Goal: Information Seeking & Learning: Check status

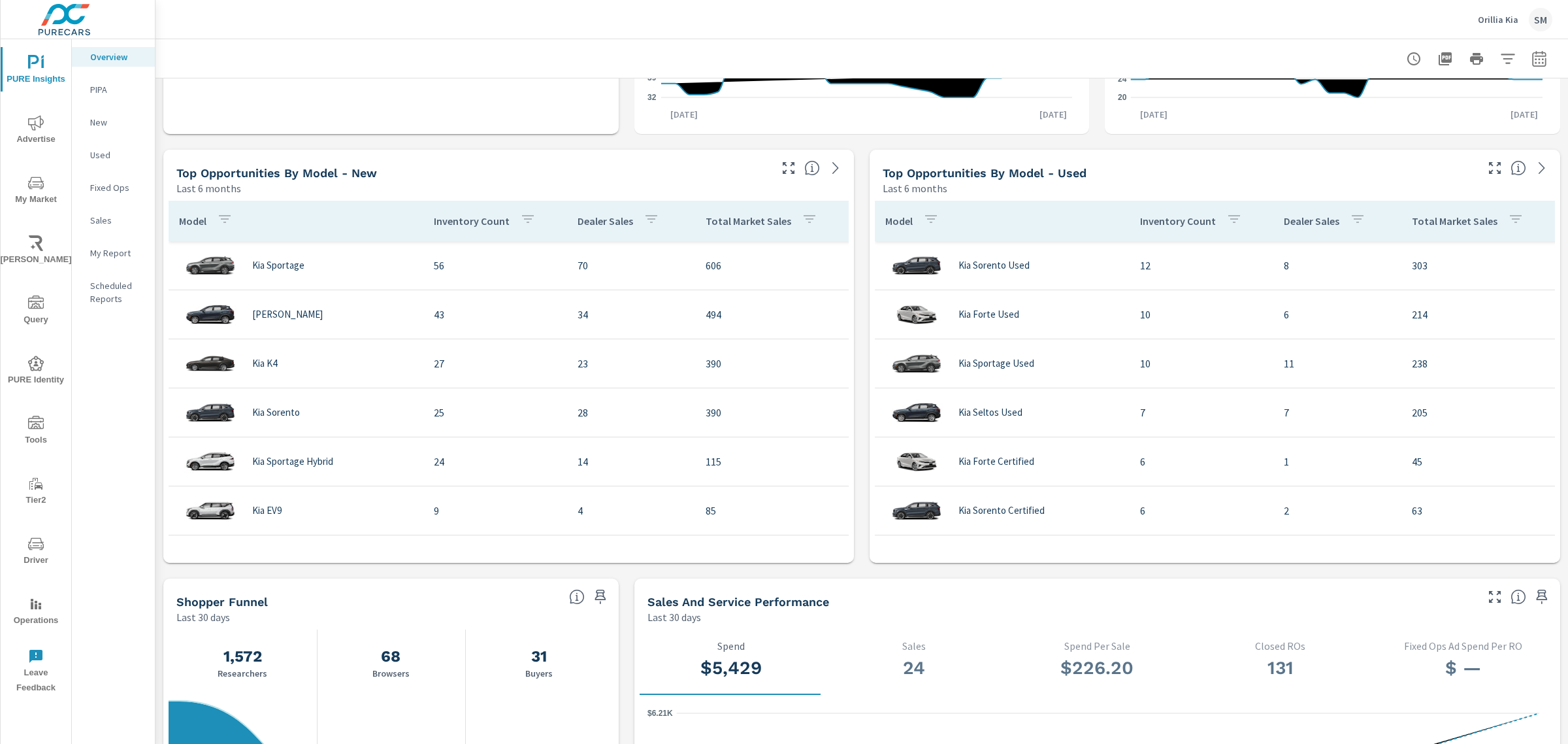
scroll to position [795, 0]
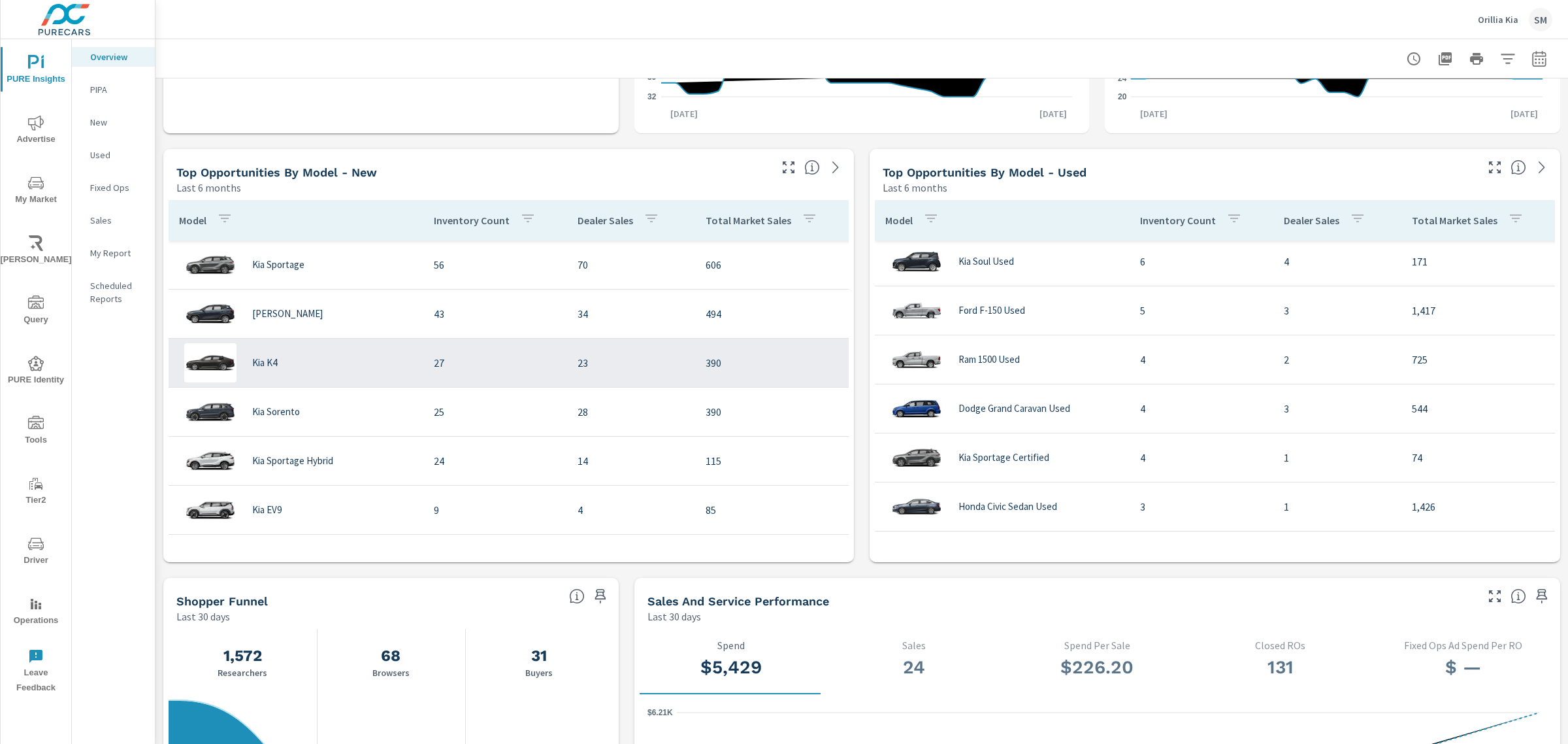
scroll to position [514, 0]
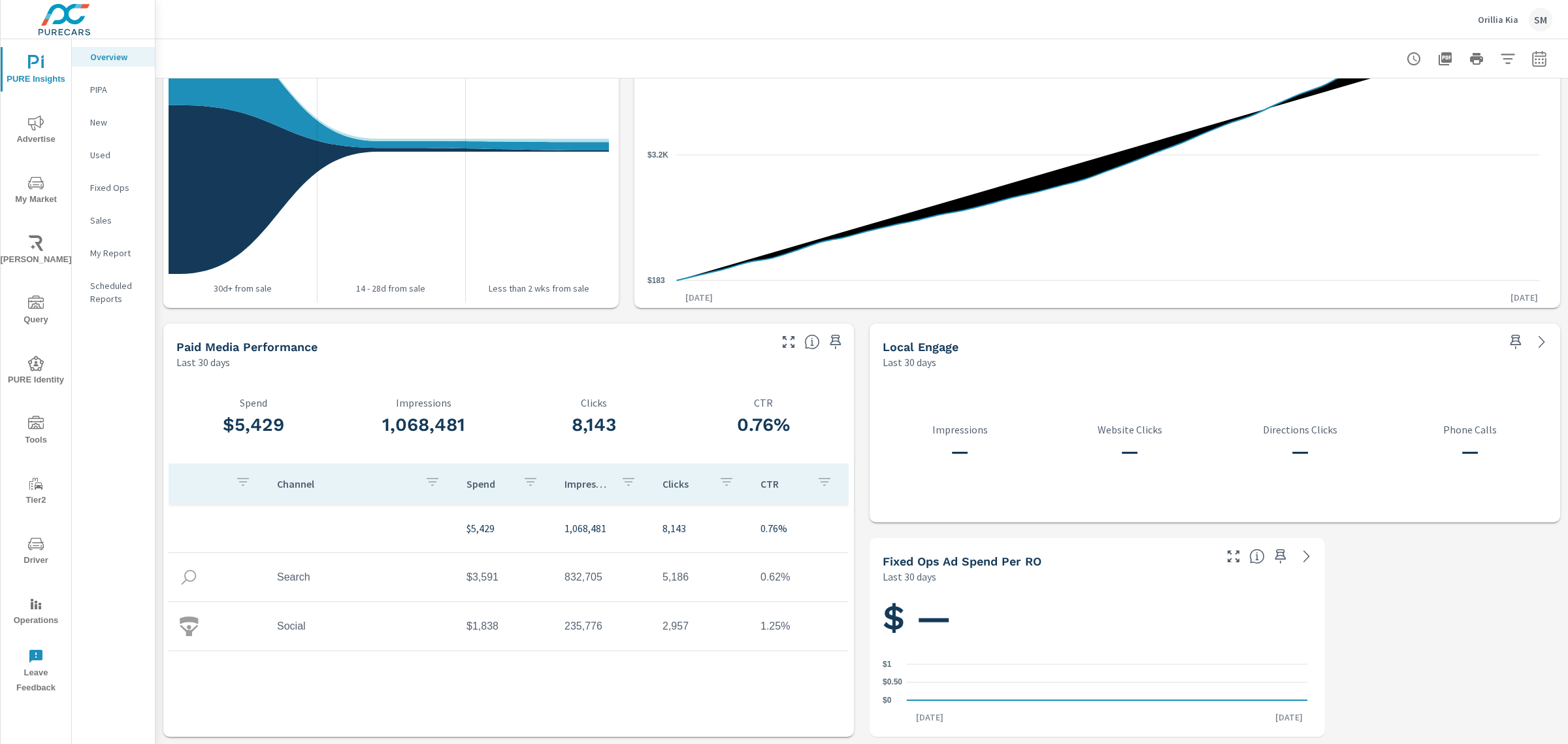
scroll to position [998, 0]
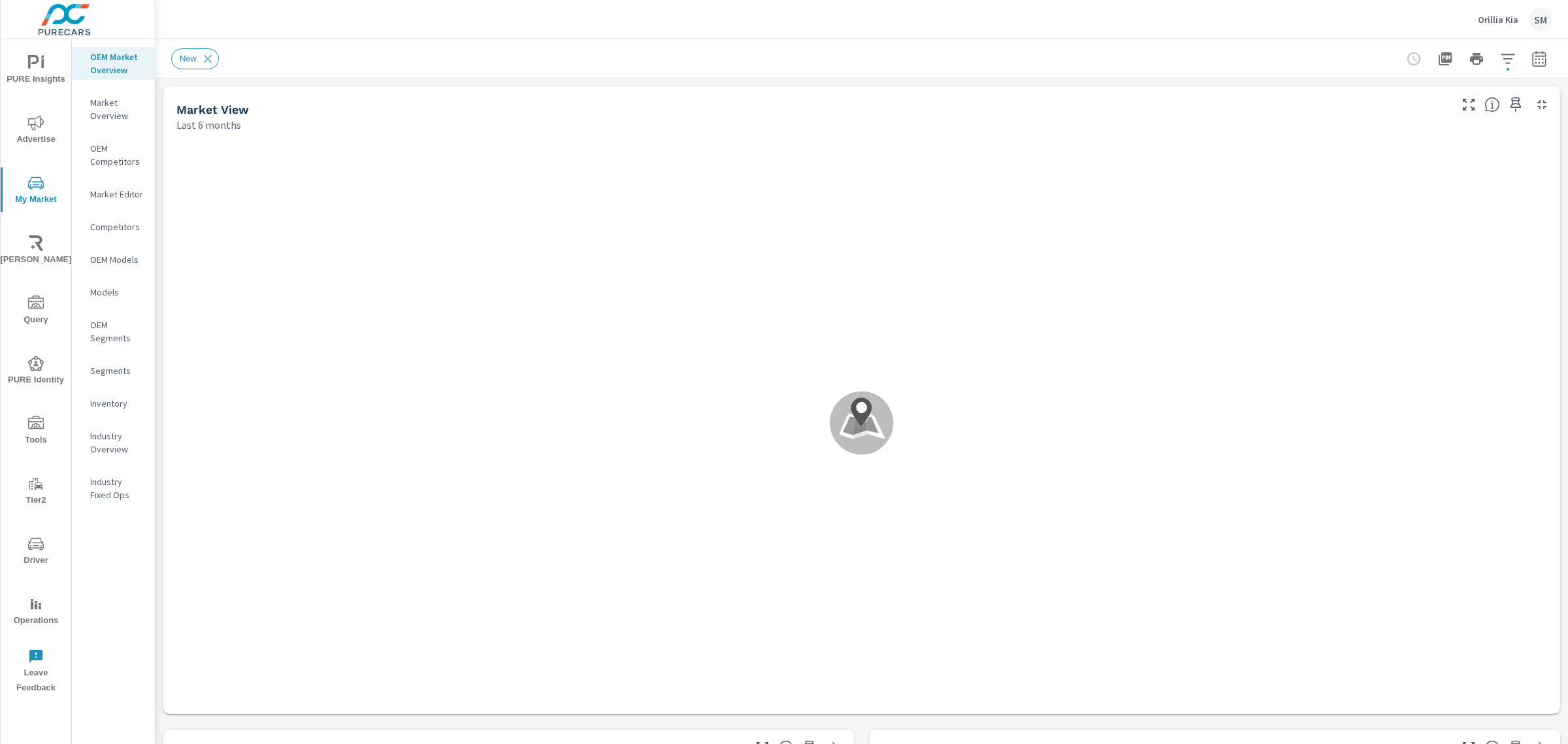
scroll to position [490, 0]
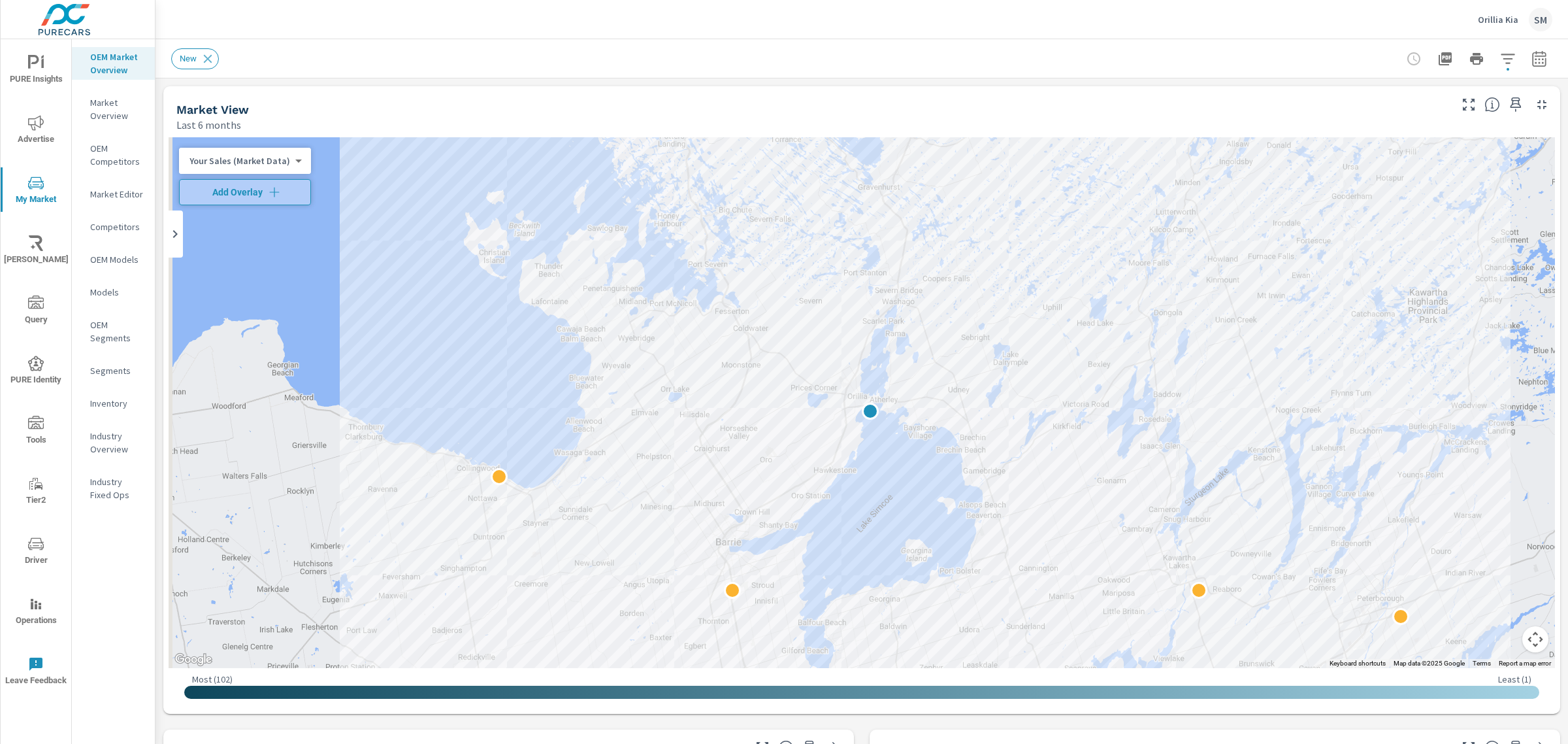
click at [34, 429] on icon "nav menu" at bounding box center [35, 422] width 16 height 13
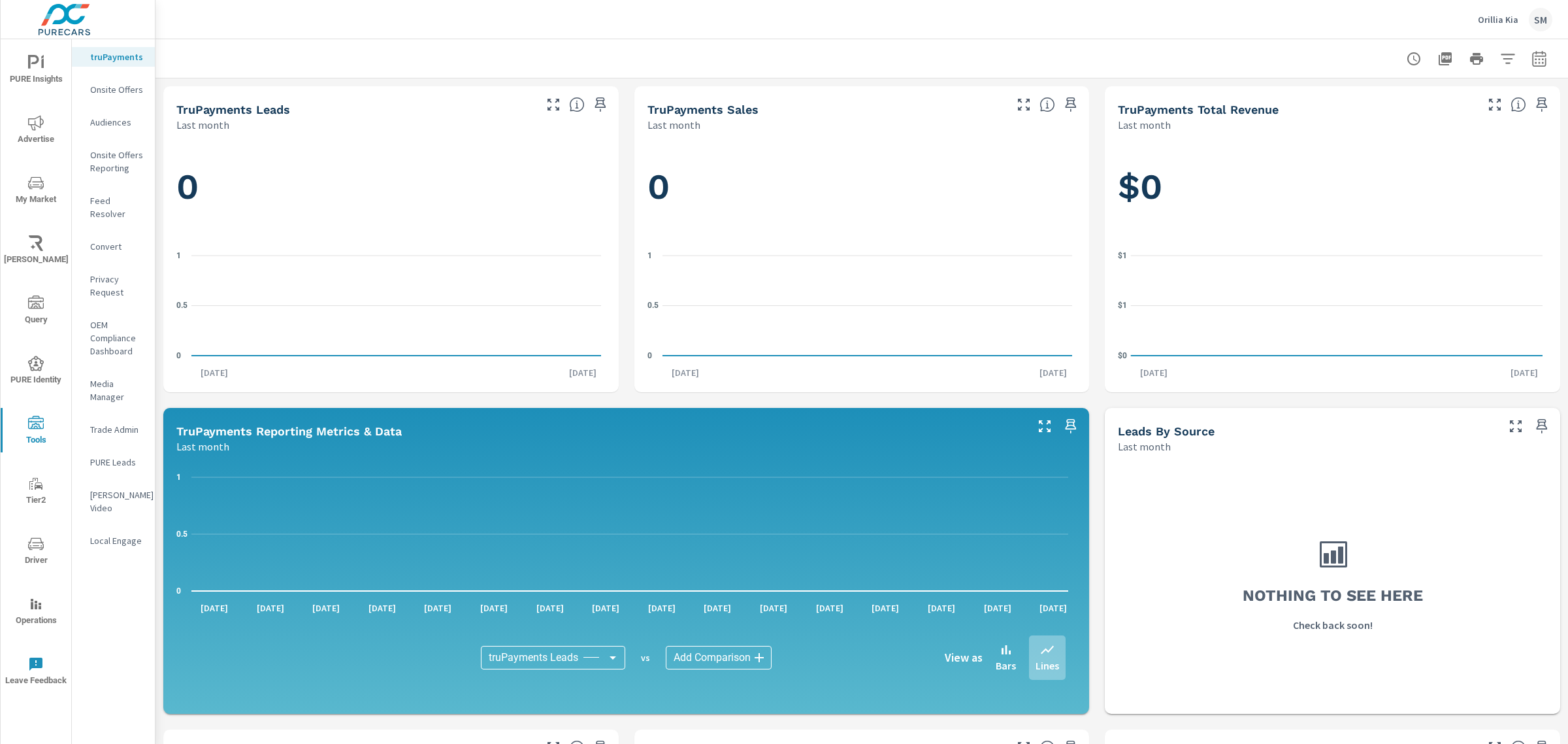
click at [37, 550] on icon "nav menu" at bounding box center [35, 543] width 16 height 16
